Goal: Task Accomplishment & Management: Manage account settings

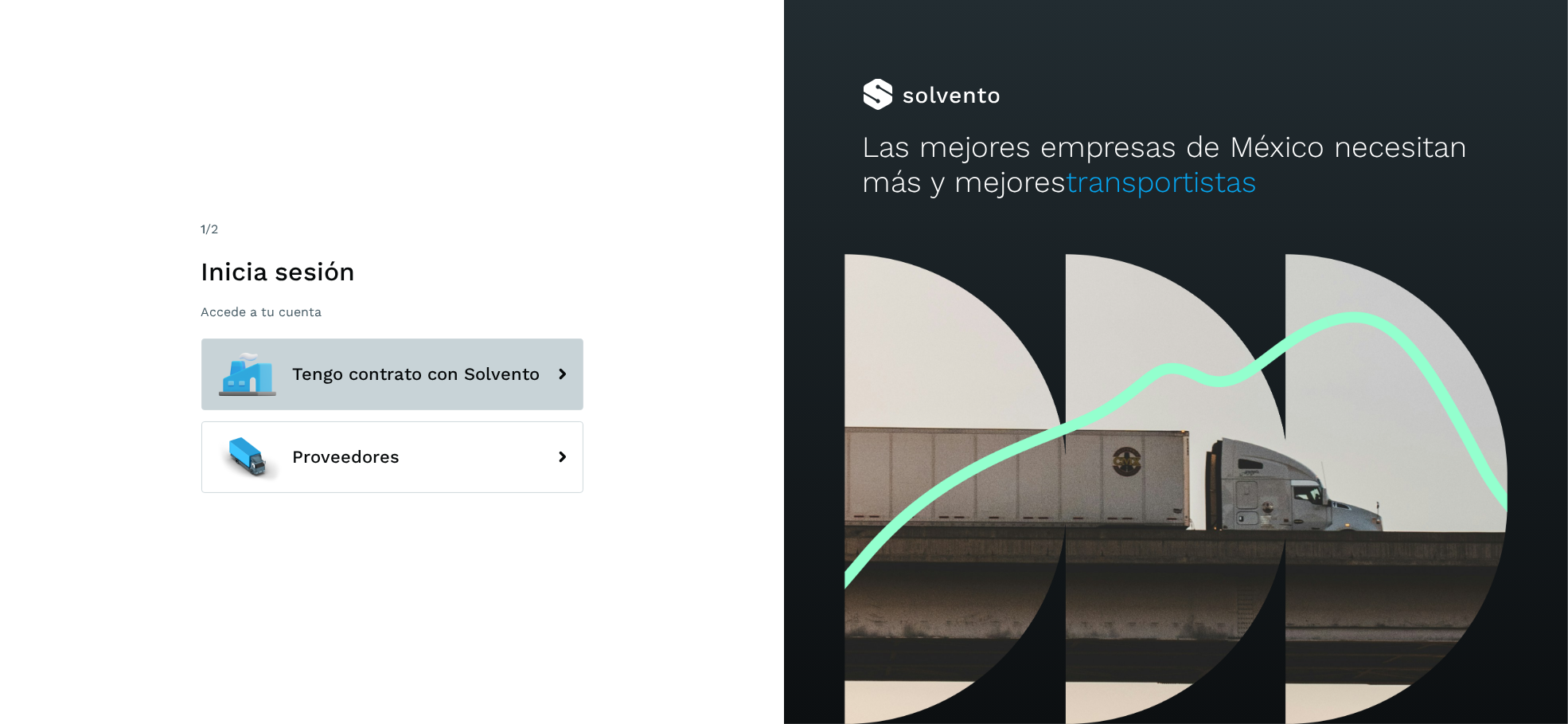
click at [388, 373] on span "Tengo contrato con Solvento" at bounding box center [416, 374] width 247 height 19
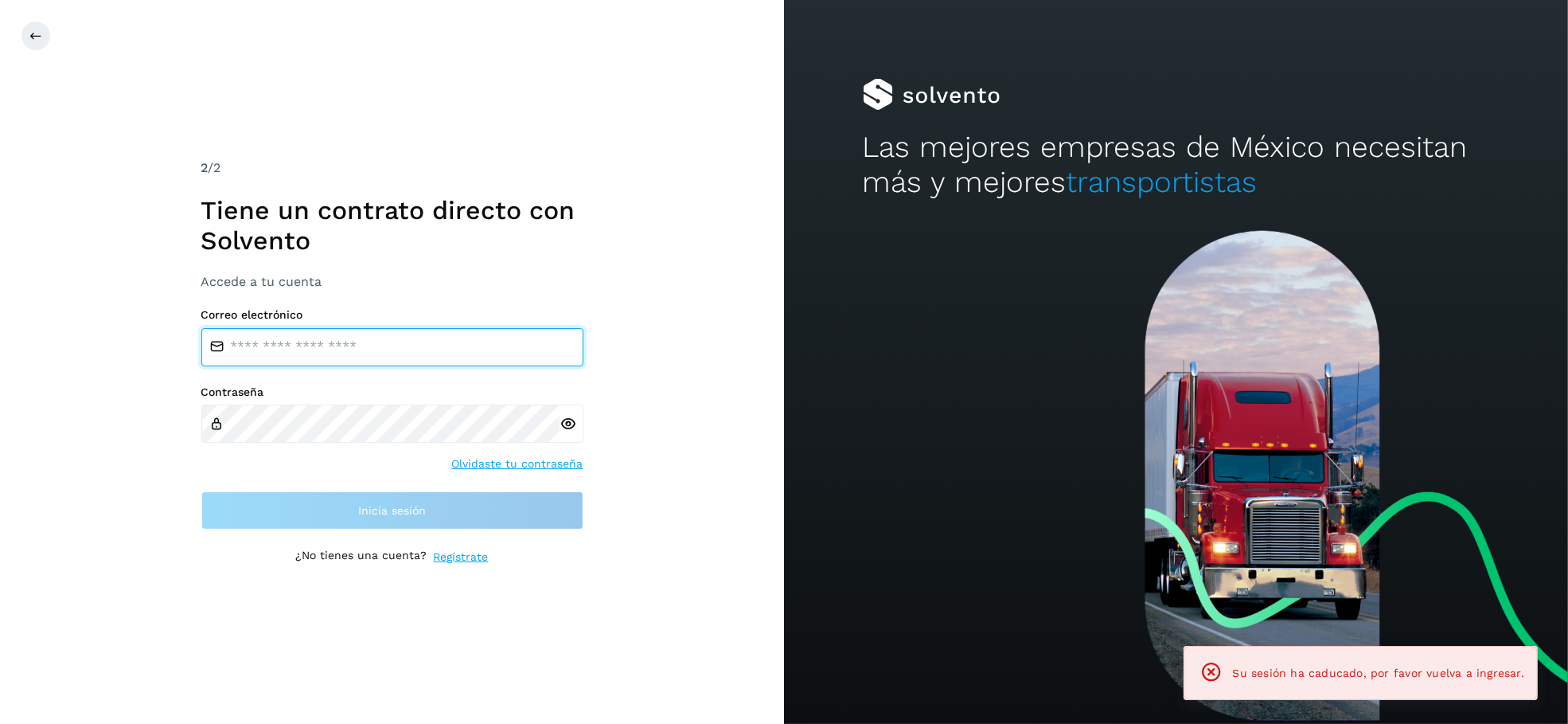
type input "**********"
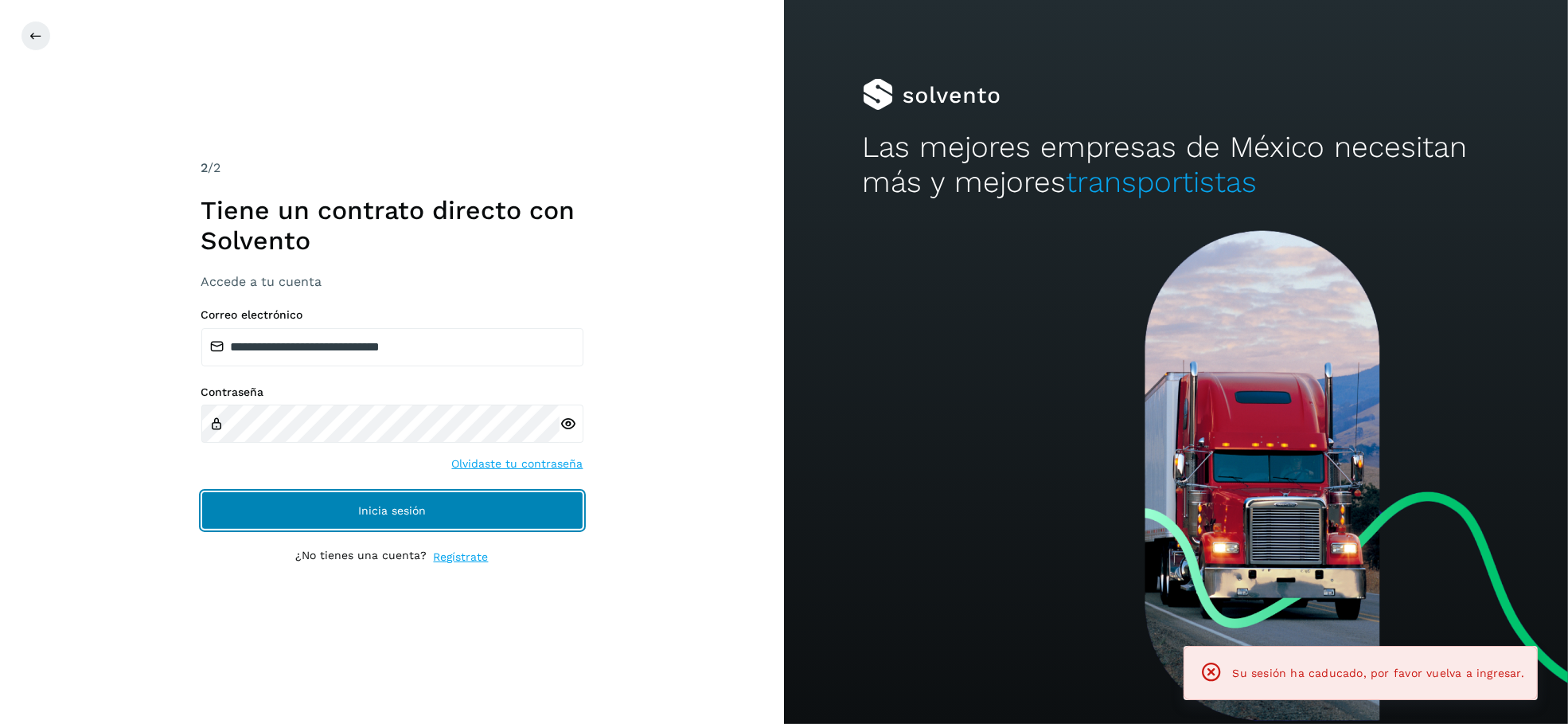
click at [394, 513] on span "Inicia sesión" at bounding box center [392, 510] width 68 height 12
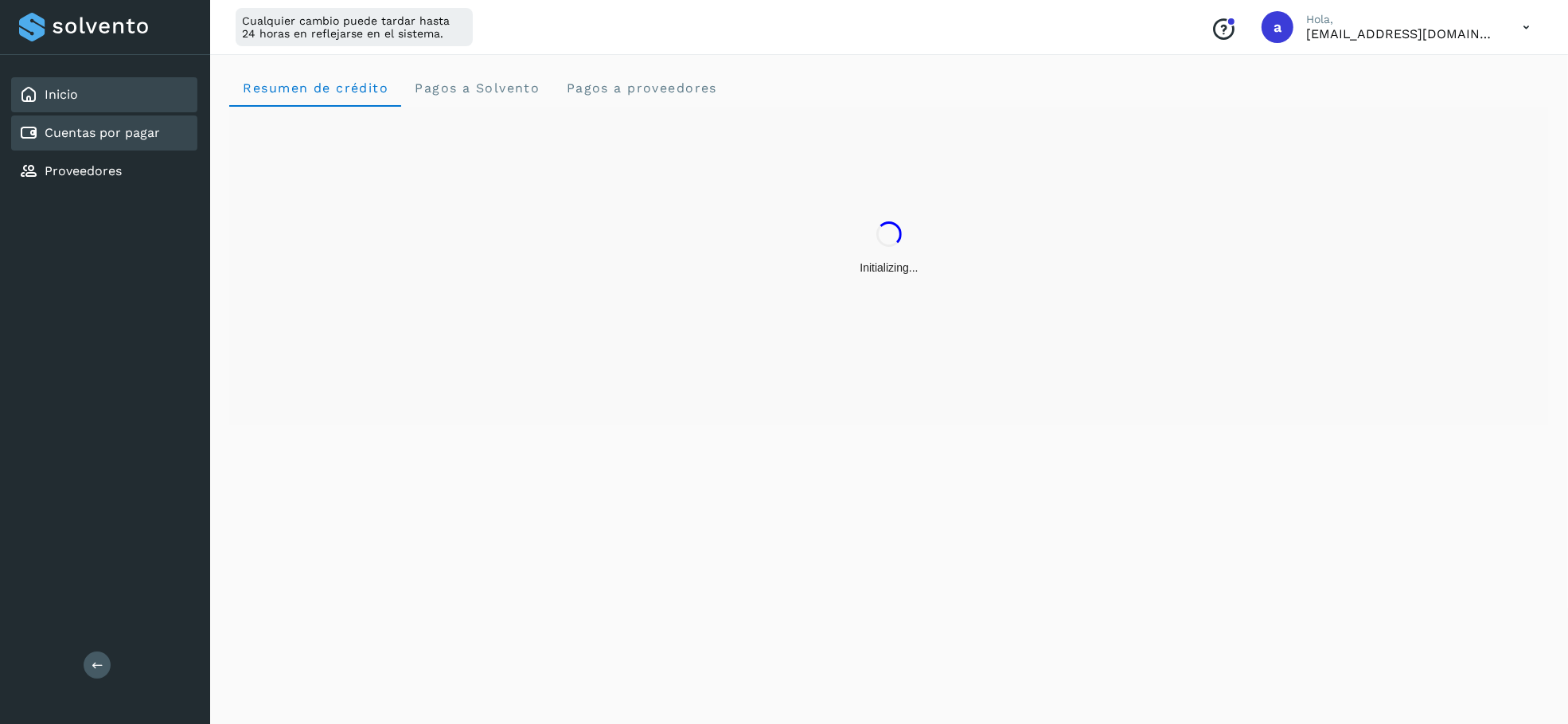
click at [92, 130] on link "Cuentas por pagar" at bounding box center [101, 132] width 115 height 15
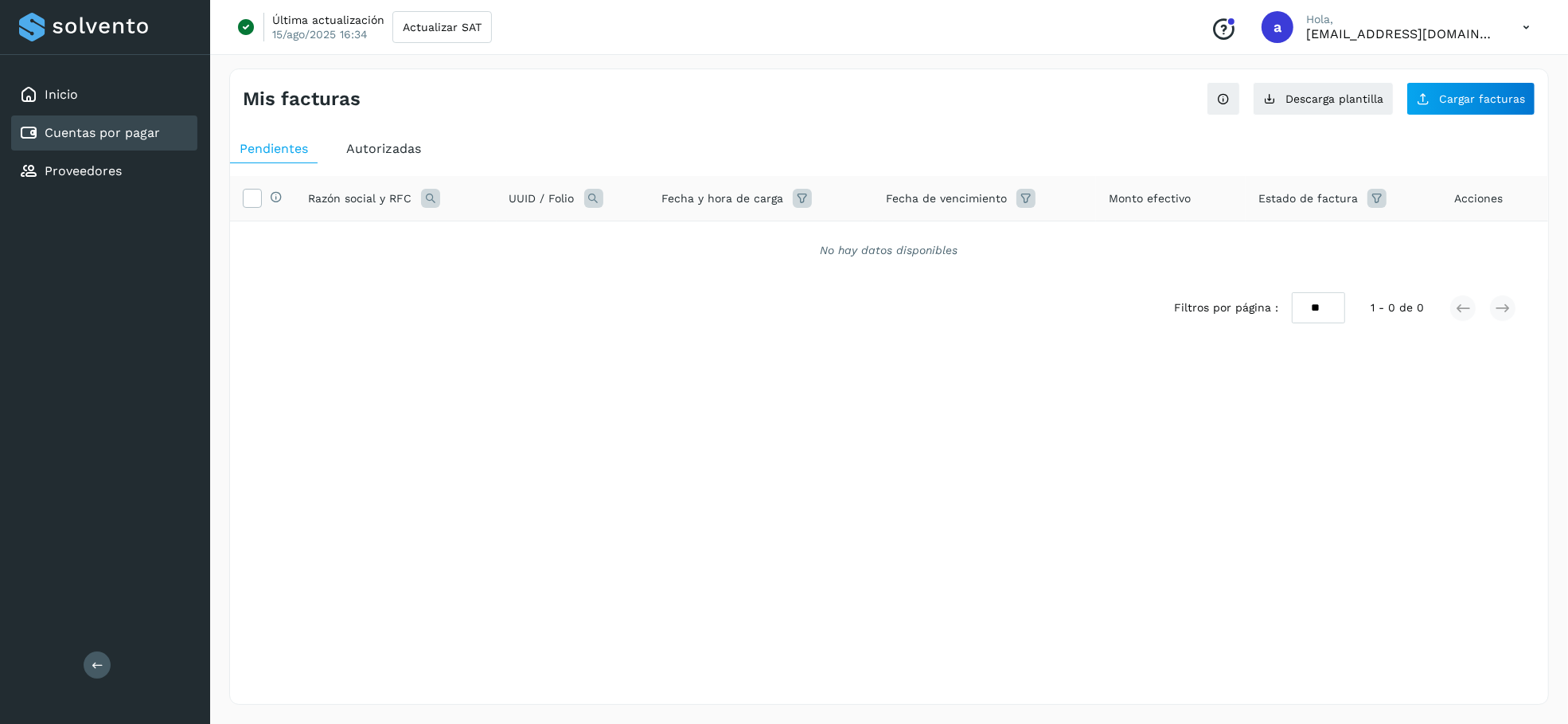
click at [364, 152] on span "Autorizadas" at bounding box center [383, 149] width 74 height 15
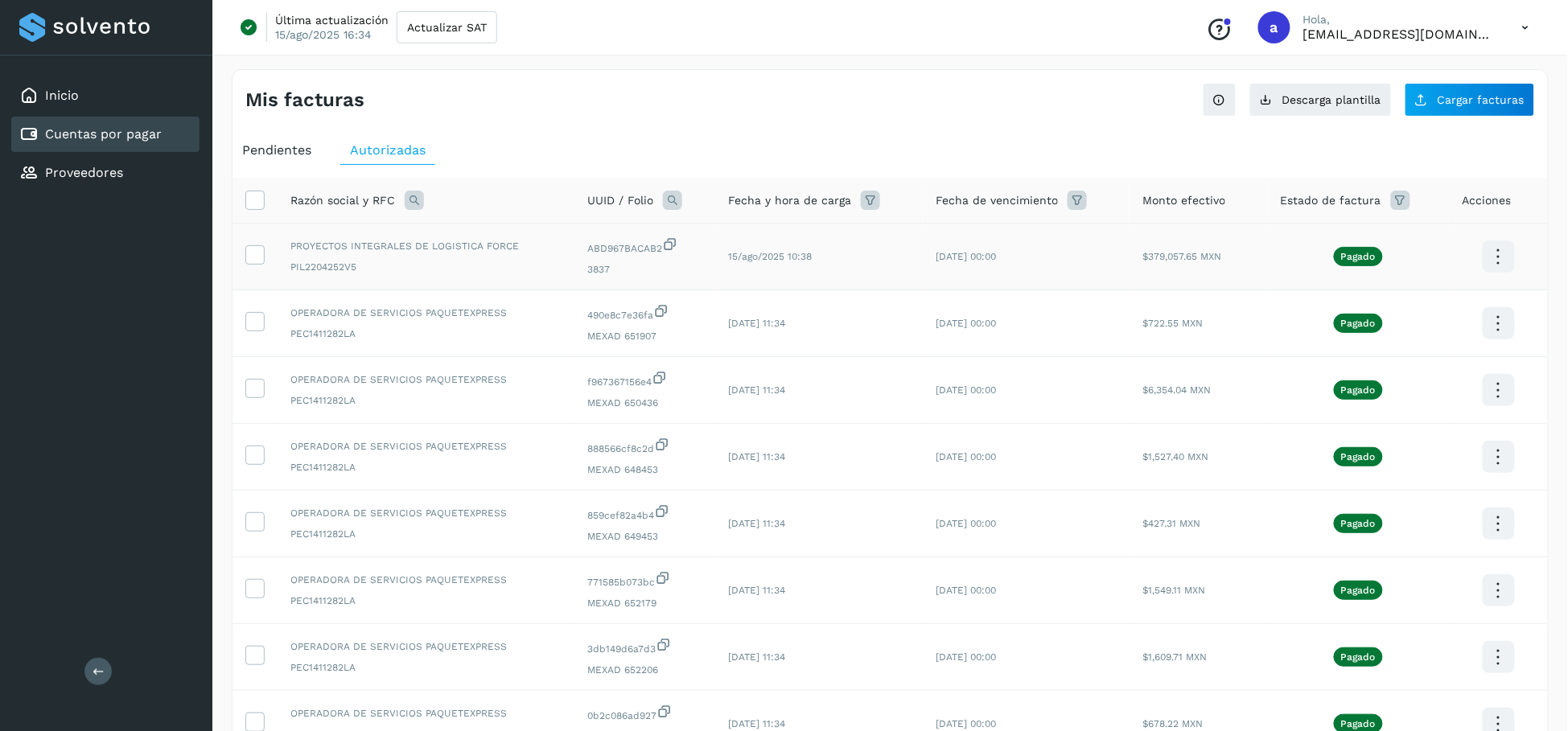
click at [557, 262] on span "PIL2204252V5" at bounding box center [426, 266] width 271 height 15
click at [1497, 255] on icon at bounding box center [1498, 257] width 38 height 38
click at [1418, 277] on button "C.Solvento" at bounding box center [1419, 273] width 191 height 31
